Goal: Task Accomplishment & Management: Use online tool/utility

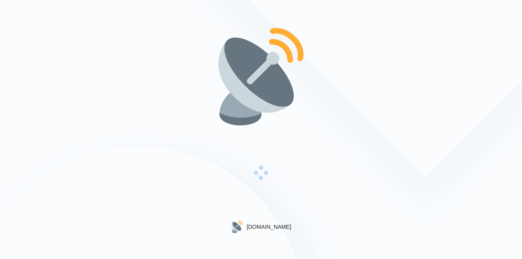
click at [257, 63] on img at bounding box center [261, 77] width 102 height 102
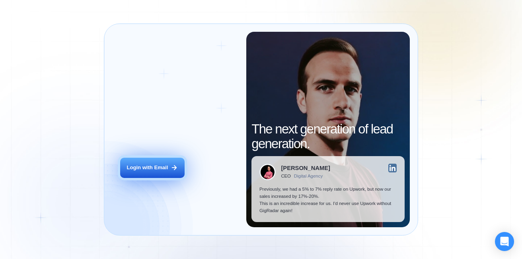
click at [139, 158] on button "Login with Email" at bounding box center [152, 168] width 64 height 20
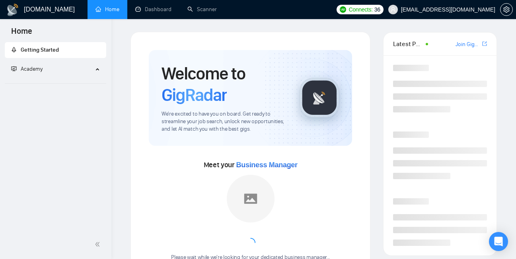
click at [216, 10] on link "Scanner" at bounding box center [201, 9] width 29 height 7
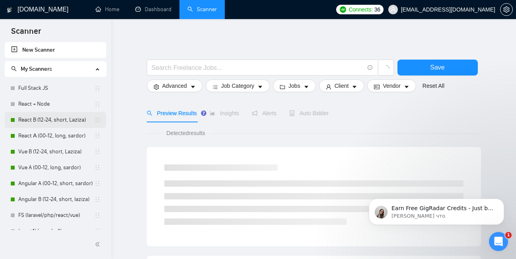
click at [52, 123] on link "React B (12-24, short, Laziza)" at bounding box center [56, 120] width 76 height 16
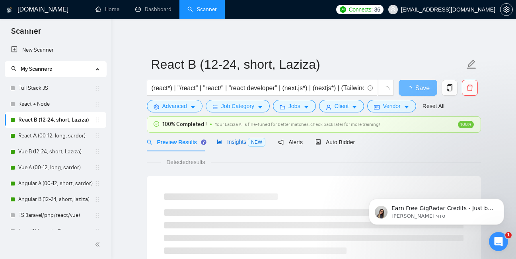
click at [233, 144] on span "Insights NEW" at bounding box center [241, 142] width 49 height 6
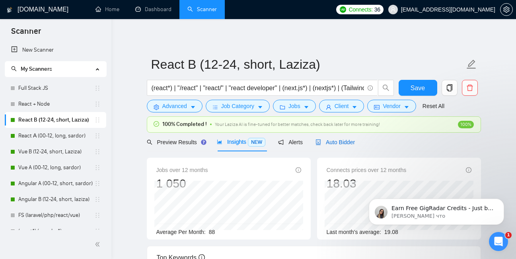
click at [332, 142] on span "Auto Bidder" at bounding box center [335, 142] width 39 height 6
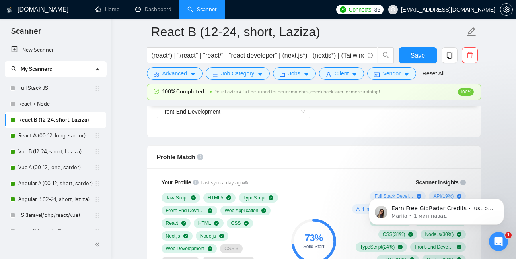
scroll to position [478, 0]
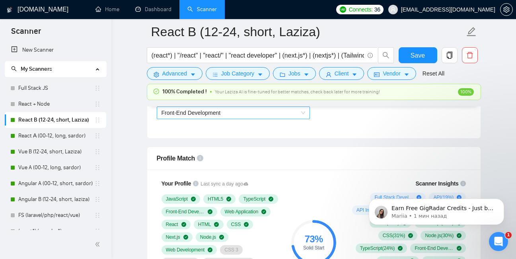
click at [280, 116] on span "Front-End Development" at bounding box center [234, 113] width 144 height 12
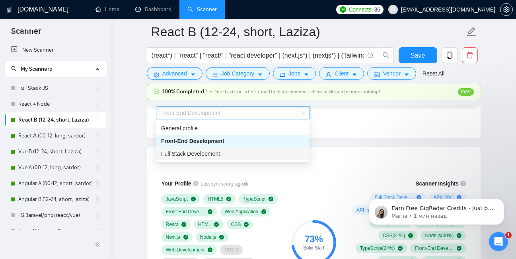
click at [253, 155] on div "Full Stack Development" at bounding box center [233, 154] width 144 height 9
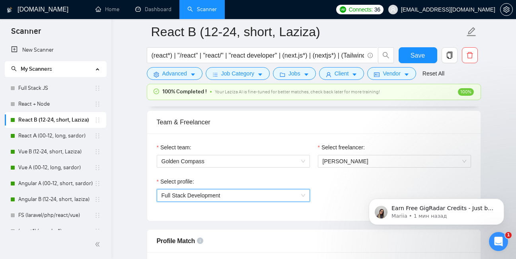
scroll to position [399, 0]
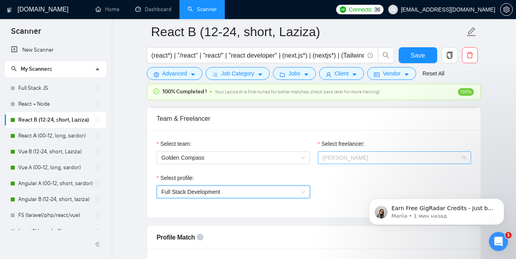
click at [443, 159] on span "Bohdan Chernetskiy" at bounding box center [395, 158] width 144 height 12
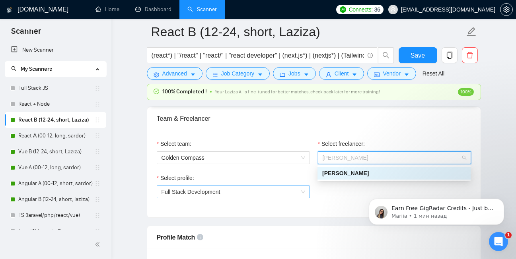
click at [268, 187] on span "Full Stack Development" at bounding box center [234, 192] width 144 height 12
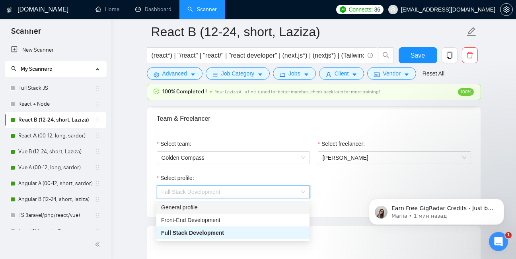
click at [230, 210] on div "General profile" at bounding box center [233, 207] width 144 height 9
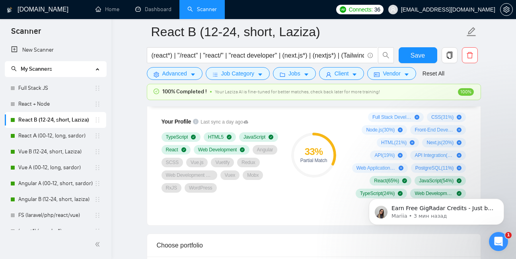
scroll to position [559, 0]
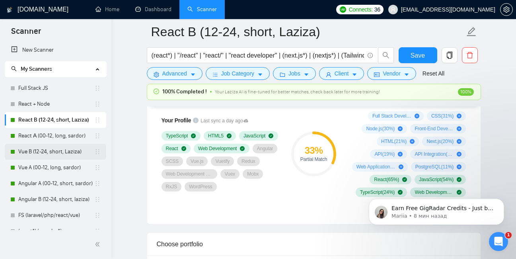
click at [47, 155] on link "Vue B (12-24, short, Laziza)" at bounding box center [56, 152] width 76 height 16
click at [47, 164] on link "Vue A (00-12, long, sardor)" at bounding box center [56, 168] width 76 height 16
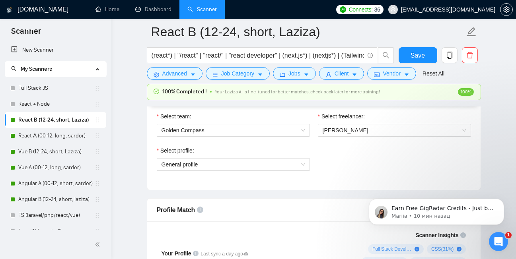
scroll to position [434, 0]
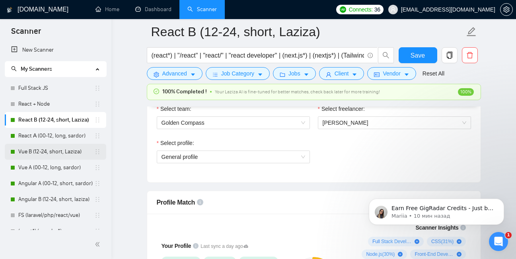
click at [41, 155] on link "Vue B (12-24, short, Laziza)" at bounding box center [56, 152] width 76 height 16
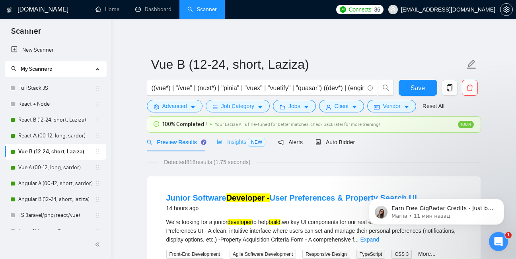
click at [236, 135] on div "Insights NEW" at bounding box center [241, 142] width 49 height 19
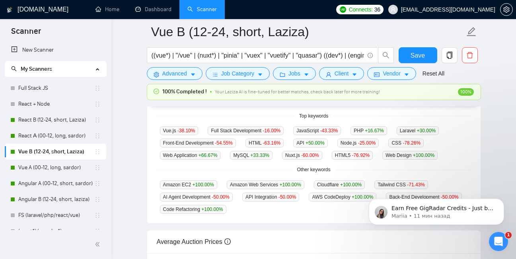
scroll to position [206, 0]
click at [41, 185] on link "Angular A (00-12, short, sardor)" at bounding box center [56, 184] width 76 height 16
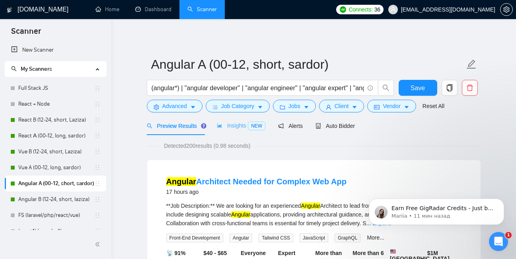
click at [232, 121] on div "Insights NEW" at bounding box center [241, 126] width 49 height 19
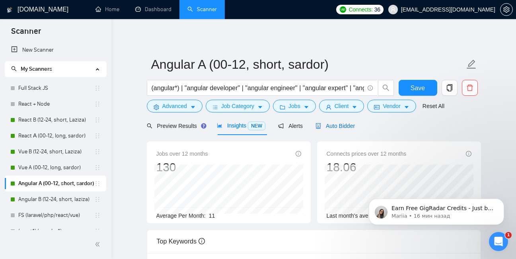
click at [334, 123] on span "Auto Bidder" at bounding box center [335, 126] width 39 height 6
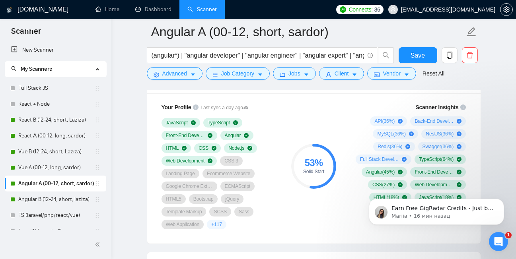
scroll to position [640, 0]
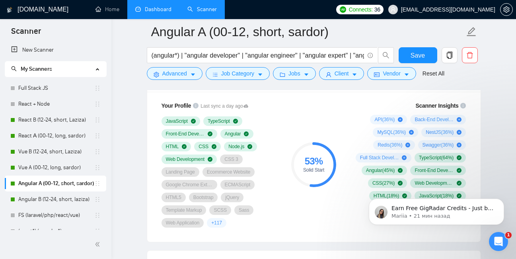
click at [160, 13] on link "Dashboard" at bounding box center [153, 9] width 36 height 7
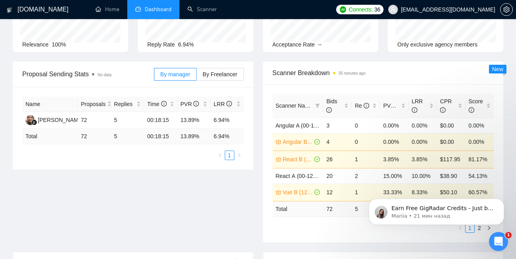
scroll to position [79, 0]
click at [392, 104] on span "PVR" at bounding box center [392, 105] width 19 height 6
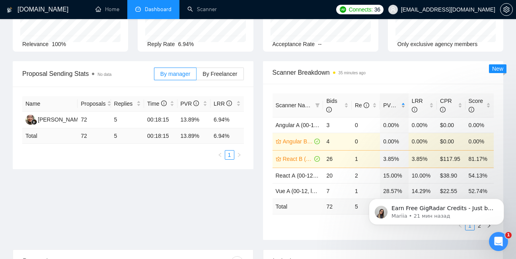
click at [392, 104] on span "PVR" at bounding box center [392, 105] width 19 height 6
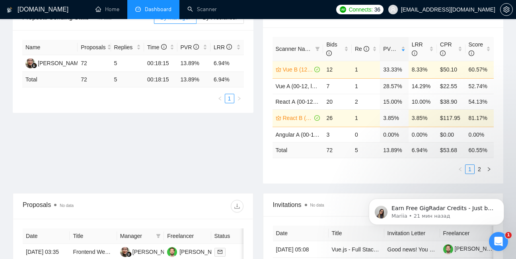
scroll to position [135, 0]
click at [420, 46] on span "LRR" at bounding box center [417, 49] width 11 height 15
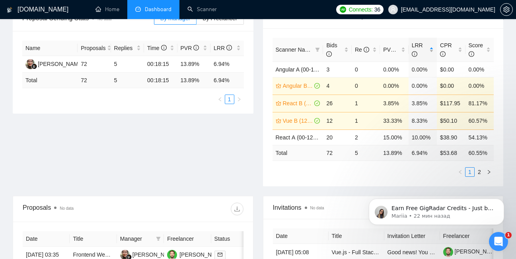
click at [420, 46] on span "LRR" at bounding box center [417, 49] width 11 height 15
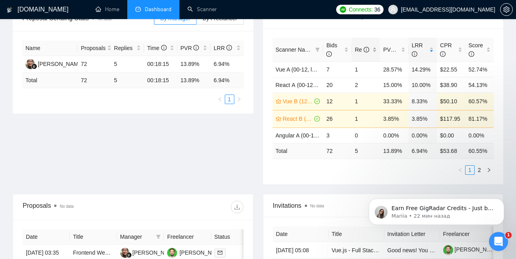
click at [361, 49] on span "Re" at bounding box center [362, 50] width 14 height 6
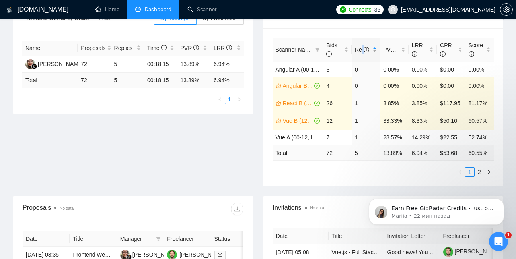
click at [361, 49] on span "Re" at bounding box center [362, 50] width 14 height 6
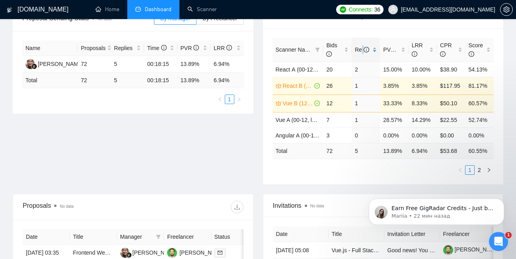
click at [361, 51] on span "Re" at bounding box center [362, 50] width 14 height 6
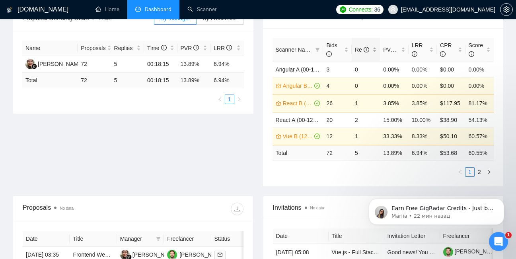
click at [361, 51] on span "Re" at bounding box center [362, 50] width 14 height 6
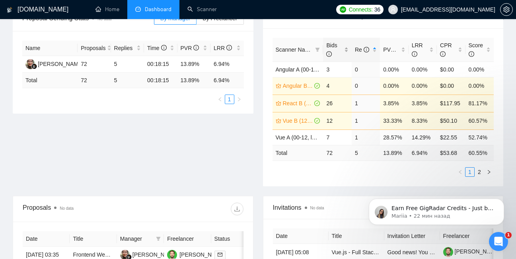
click at [342, 56] on span "Bids" at bounding box center [334, 50] width 16 height 18
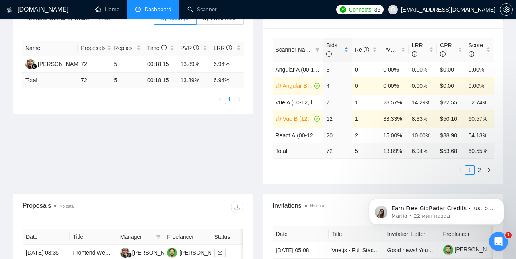
click at [342, 56] on span "Bids" at bounding box center [334, 50] width 16 height 18
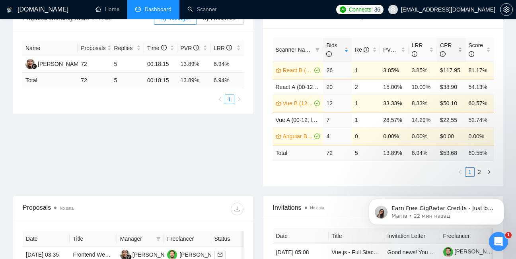
click at [451, 54] on span "CPR" at bounding box center [448, 50] width 16 height 18
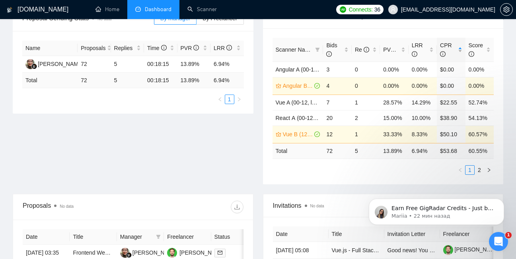
click at [451, 54] on span "CPR" at bounding box center [448, 50] width 16 height 18
